Goal: Use online tool/utility

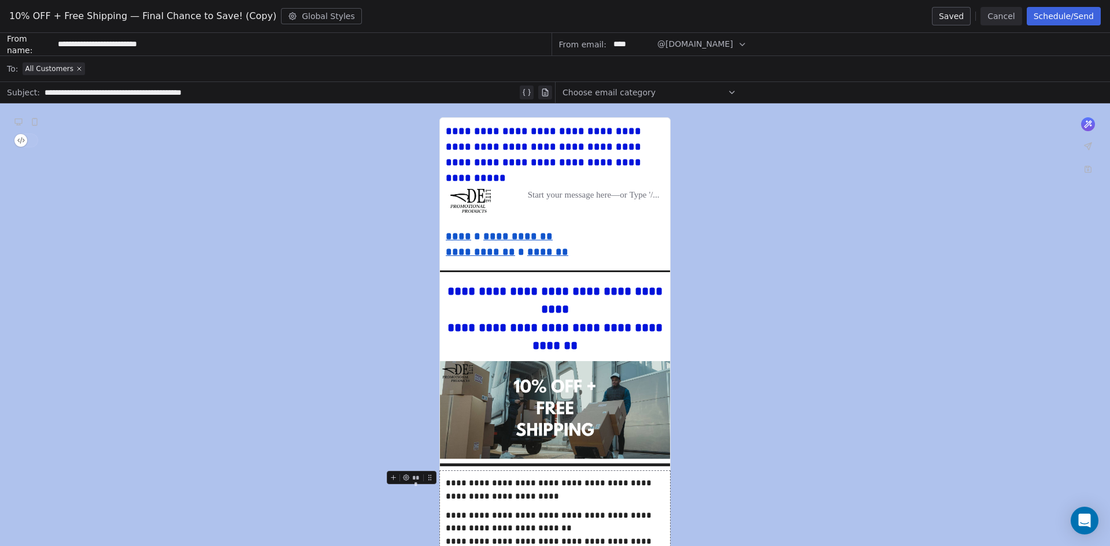
scroll to position [1002, 0]
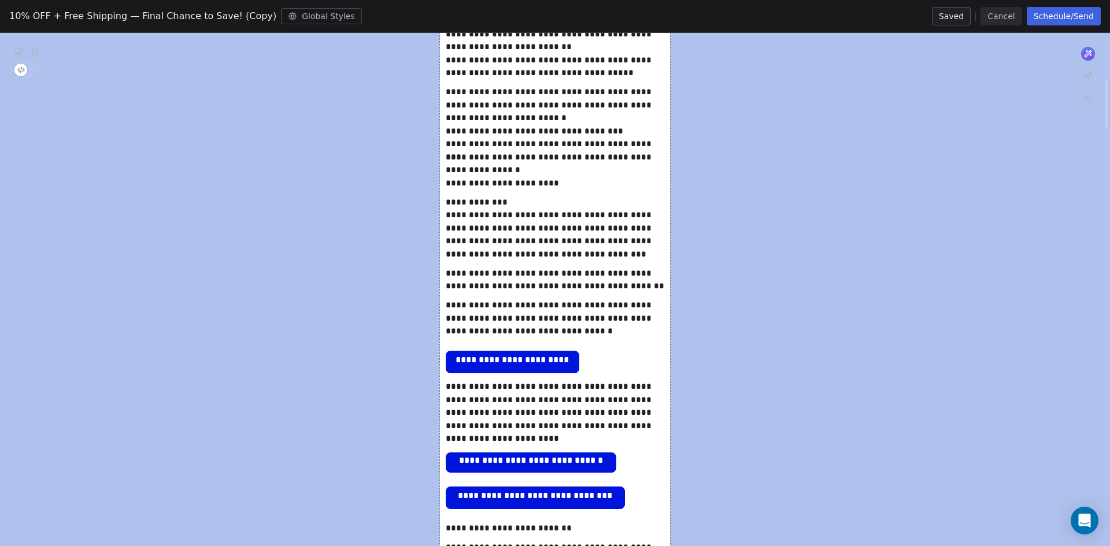
scroll to position [424, 0]
